Goal: Task Accomplishment & Management: Manage account settings

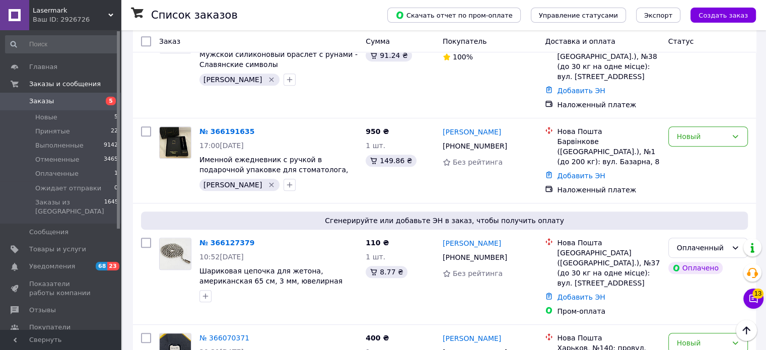
scroll to position [554, 0]
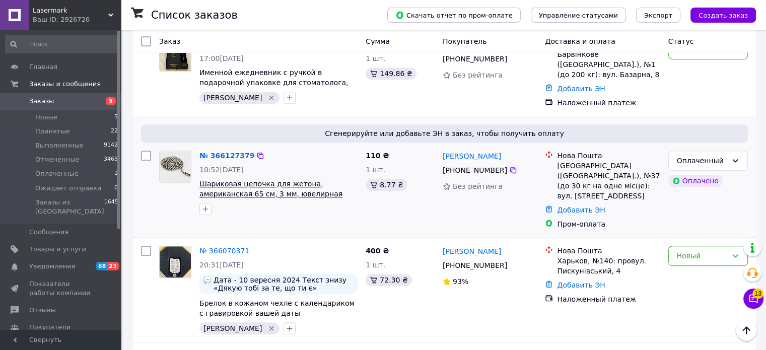
drag, startPoint x: 46, startPoint y: 117, endPoint x: 349, endPoint y: 149, distance: 303.9
click at [46, 117] on span "Новые" at bounding box center [46, 117] width 22 height 9
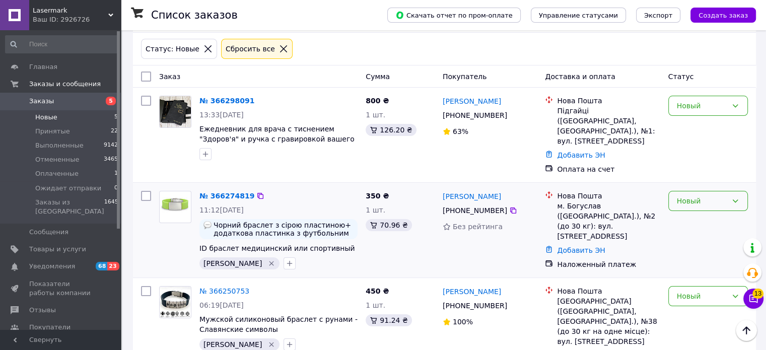
scroll to position [73, 0]
click at [205, 150] on icon "button" at bounding box center [206, 154] width 8 height 8
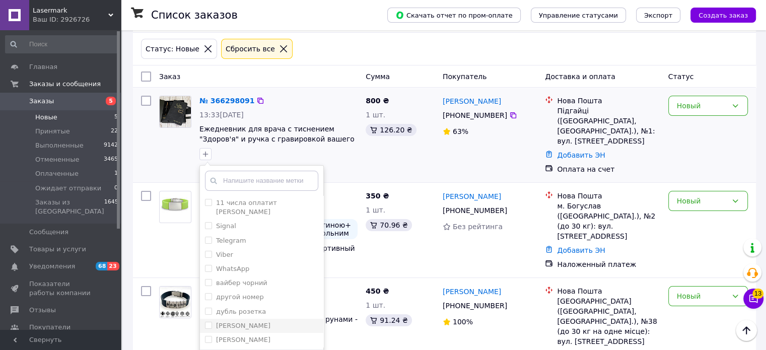
click at [211, 322] on input "[PERSON_NAME]" at bounding box center [208, 325] width 7 height 7
checkbox input "true"
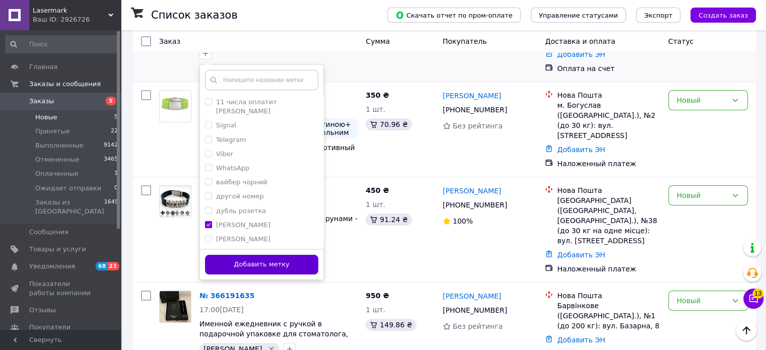
click at [249, 255] on button "Добавить метку" at bounding box center [261, 265] width 113 height 20
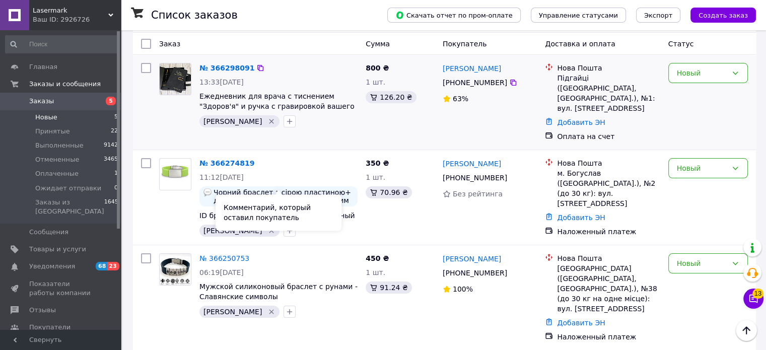
scroll to position [73, 0]
